Goal: Check status: Check status

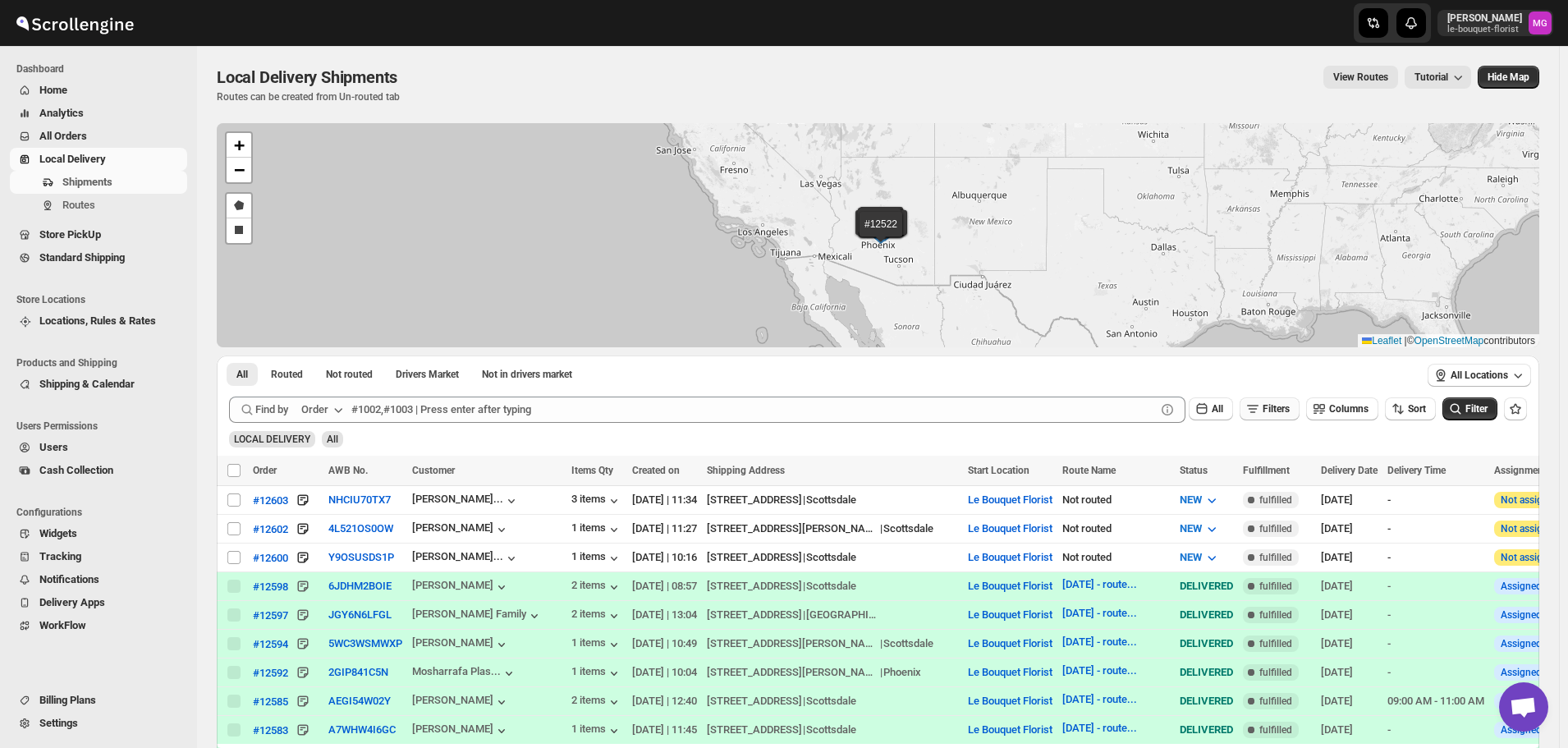
click at [1261, 411] on icon "button" at bounding box center [1254, 409] width 17 height 17
click at [1268, 482] on button "Add Filter" at bounding box center [1276, 474] width 76 height 23
click at [1203, 464] on button "Select" at bounding box center [1187, 475] width 123 height 23
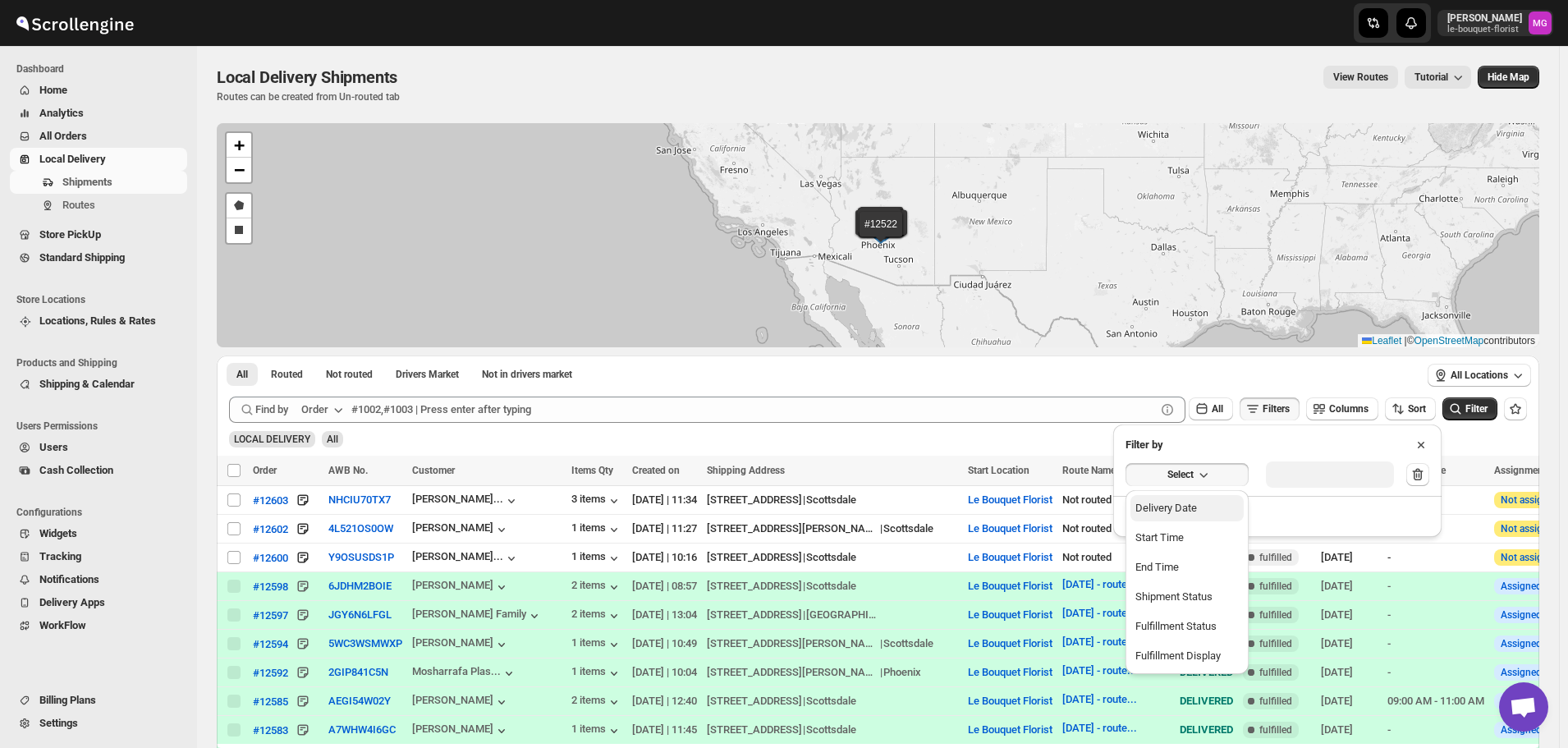
click at [1193, 508] on div "Delivery Date" at bounding box center [1166, 509] width 62 height 17
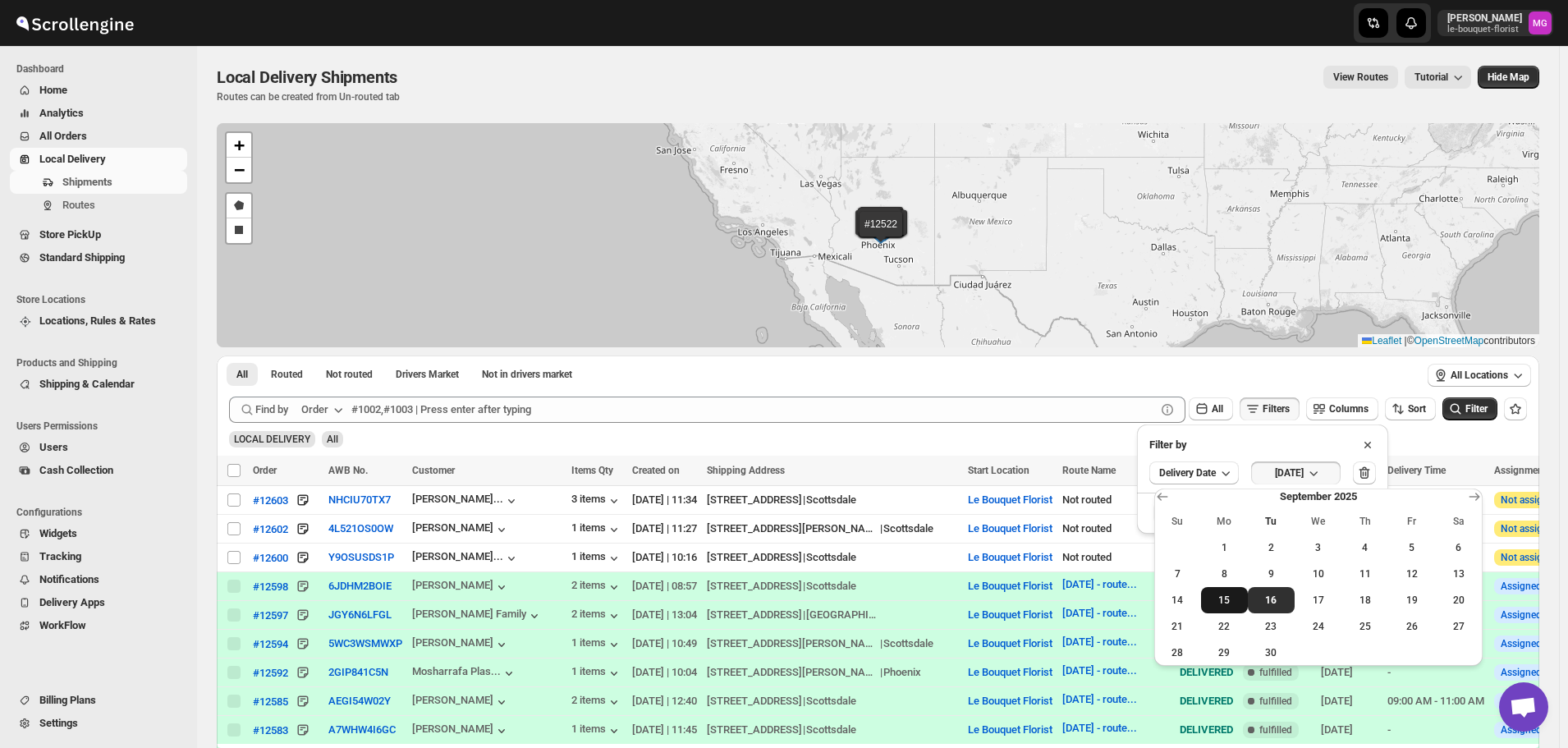
click at [1220, 603] on span "15" at bounding box center [1225, 601] width 34 height 13
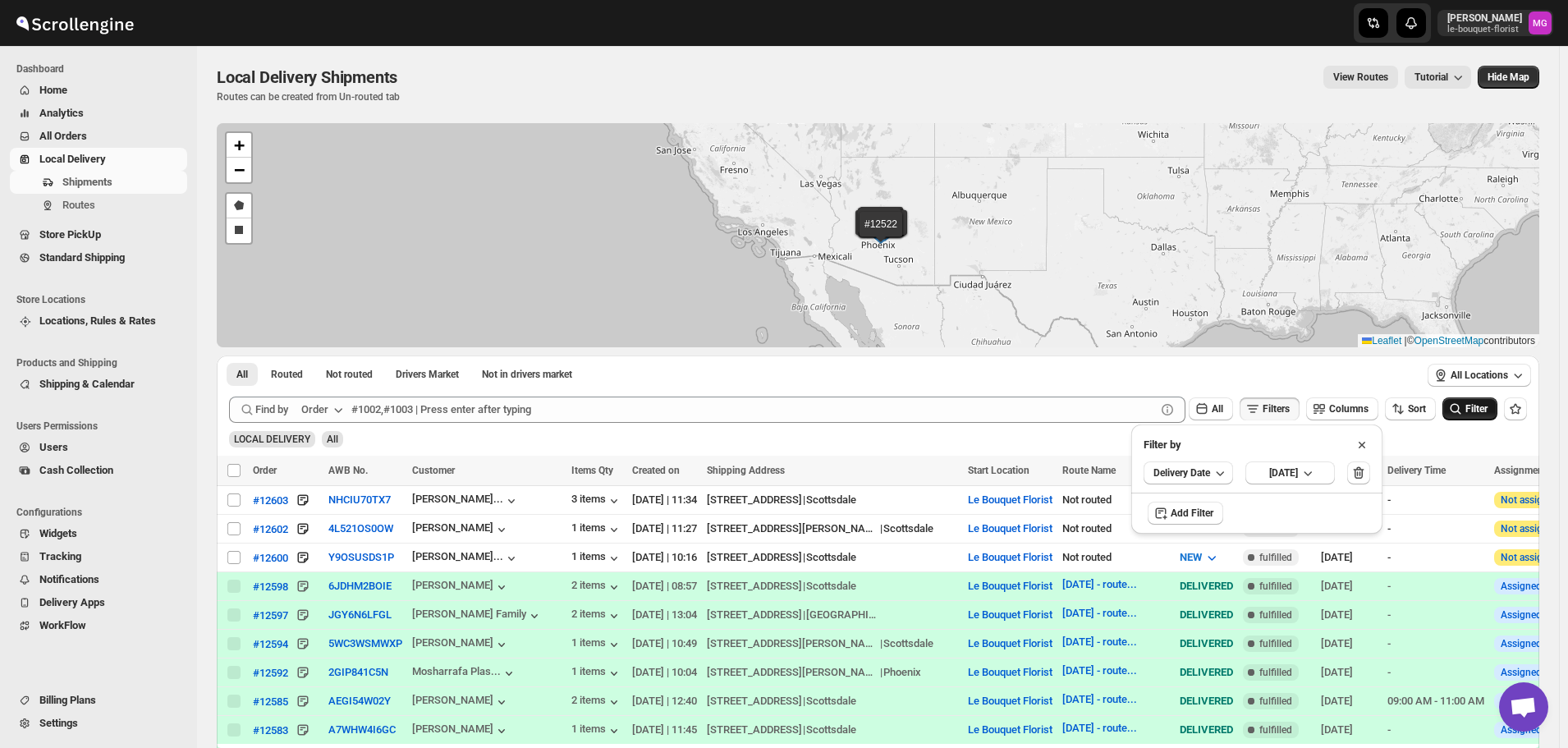
click at [1481, 410] on span "Filter" at bounding box center [1477, 409] width 23 height 11
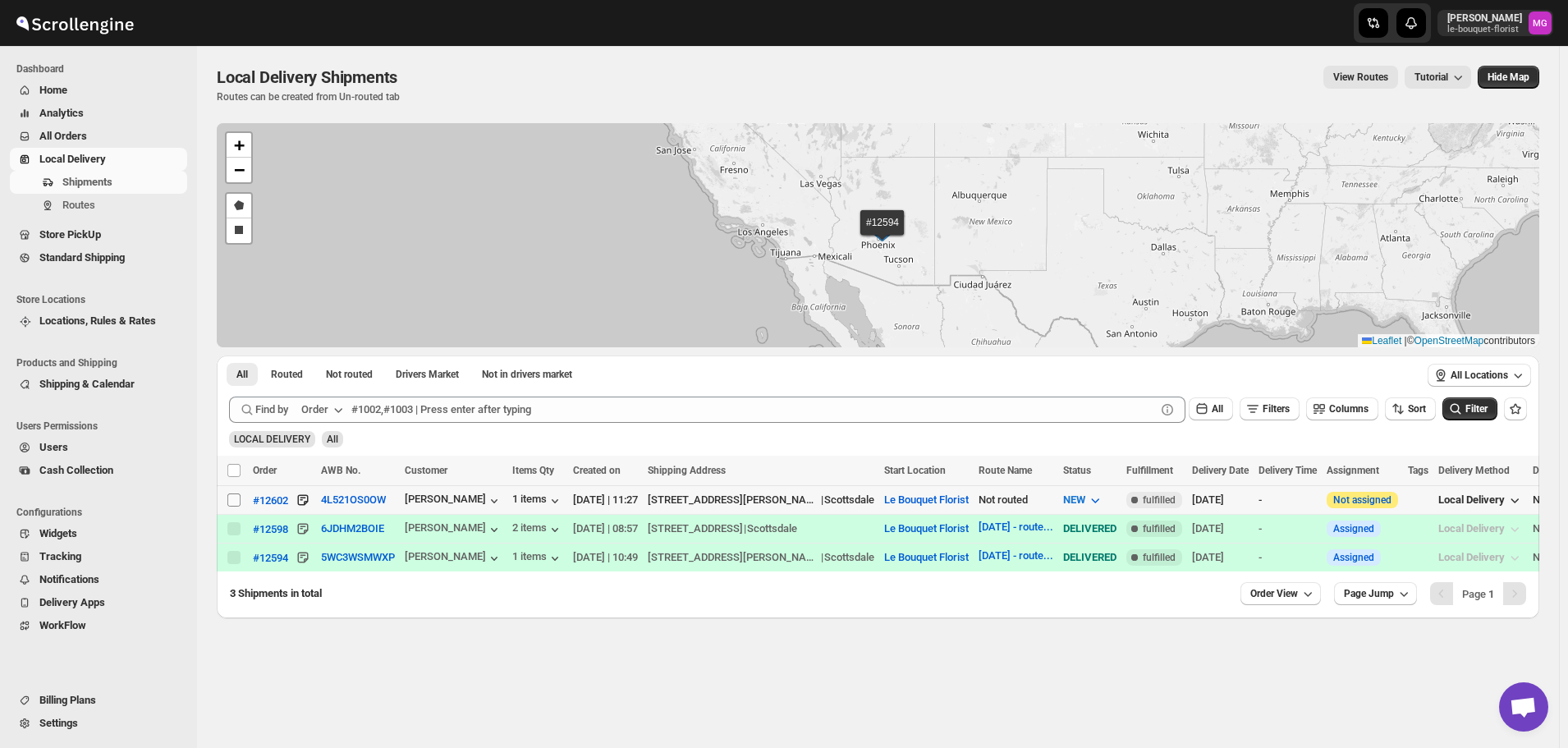
click at [237, 501] on input "Select shipment" at bounding box center [234, 500] width 13 height 13
checkbox input "true"
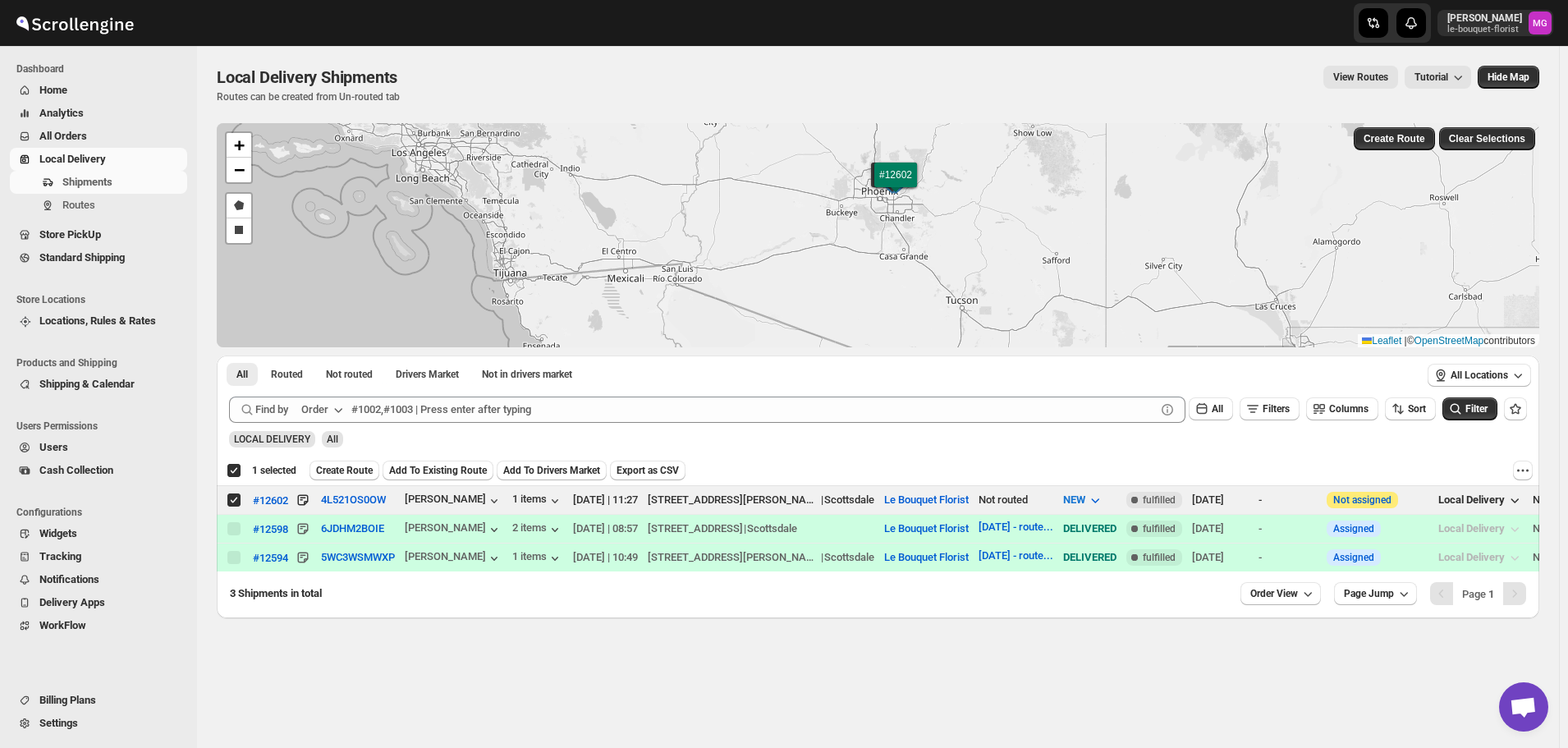
drag, startPoint x: 956, startPoint y: 243, endPoint x: 955, endPoint y: 275, distance: 32.0
click at [956, 273] on div "#12598 #12594 #12602 + − Draw a polygon Draw a rectangle Leaflet | © OpenStreet…" at bounding box center [878, 235] width 1323 height 224
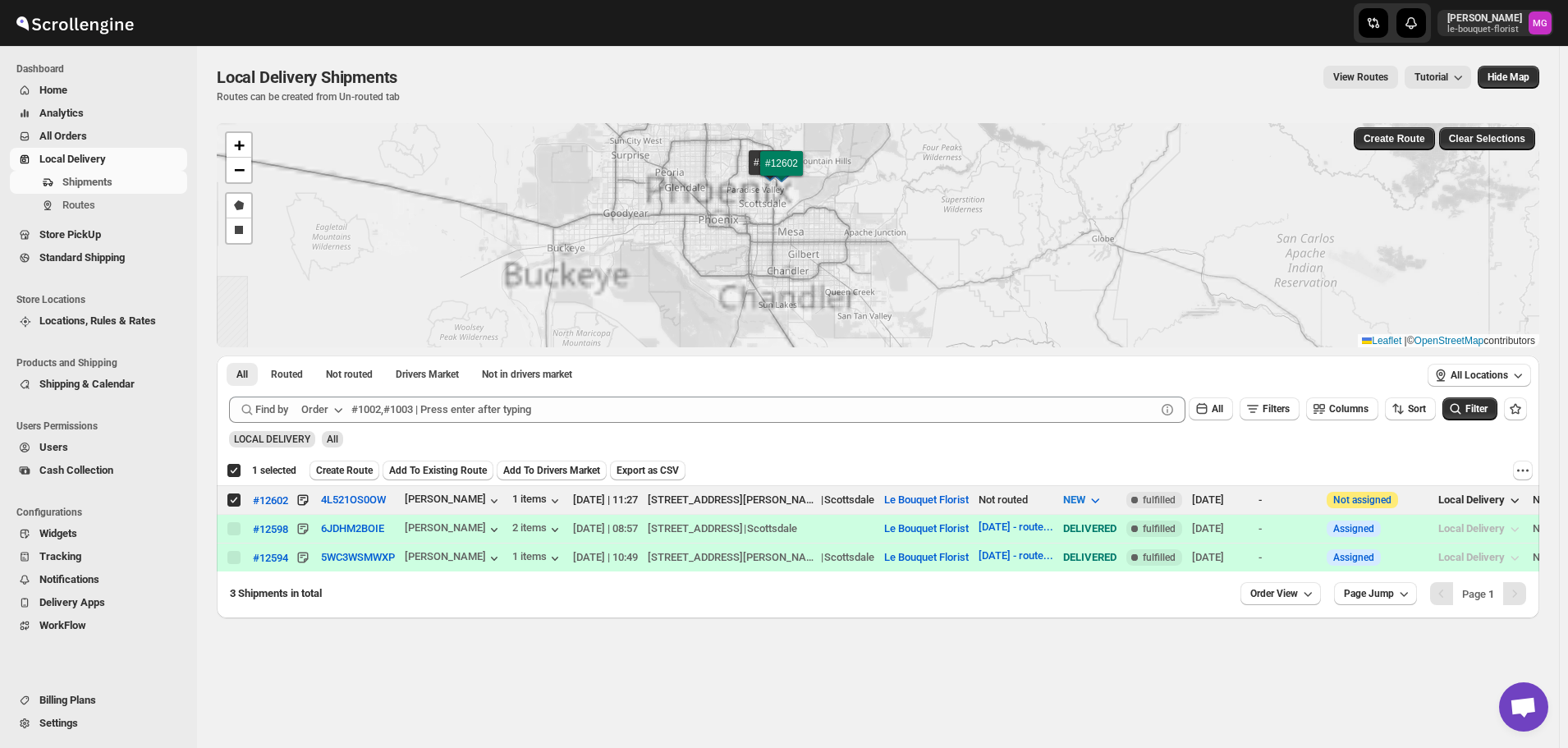
drag, startPoint x: 871, startPoint y: 221, endPoint x: 868, endPoint y: 284, distance: 63.1
click at [911, 287] on div "#12598 #12594 #12602 + − Draw a polygon Draw a rectangle Leaflet | © OpenStreet…" at bounding box center [878, 235] width 1323 height 224
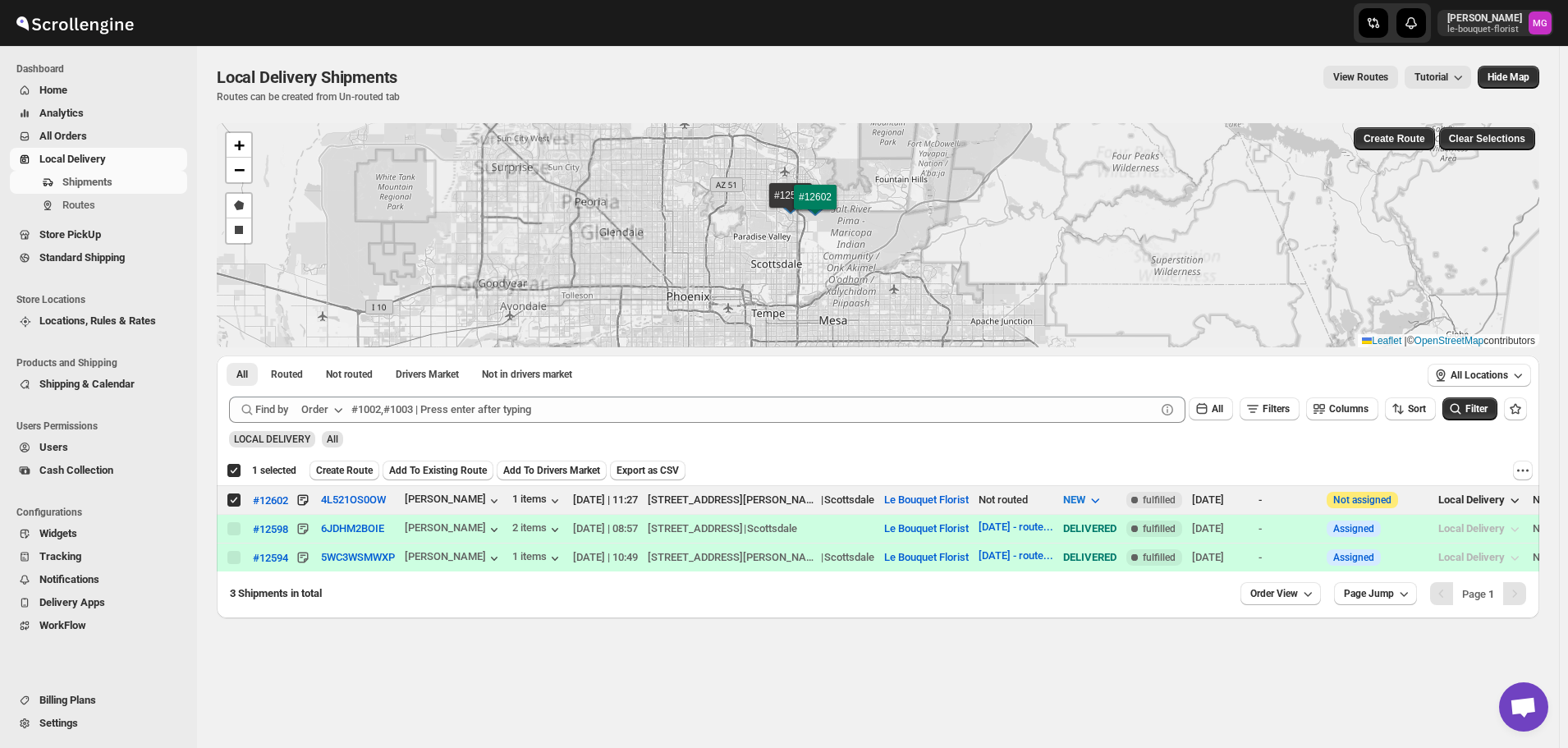
drag, startPoint x: 814, startPoint y: 234, endPoint x: 838, endPoint y: 298, distance: 68.4
click at [838, 298] on div "#12598 #12594 #12602 + − Draw a polygon Draw a rectangle Leaflet | © OpenStreet…" at bounding box center [878, 235] width 1323 height 224
